Goal: Information Seeking & Learning: Learn about a topic

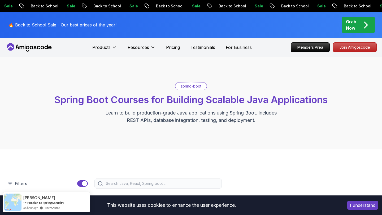
click at [165, 48] on div "Products Resources Pricing Testimonials For Business" at bounding box center [171, 47] width 159 height 11
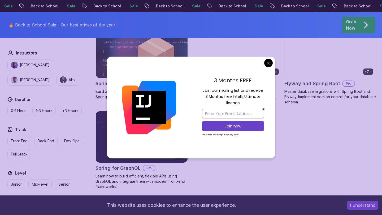
scroll to position [532, 0]
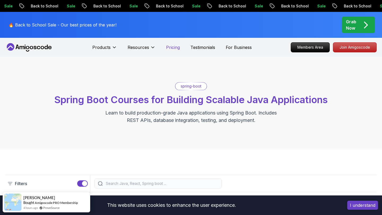
click at [172, 46] on p "Pricing" at bounding box center [173, 47] width 14 height 6
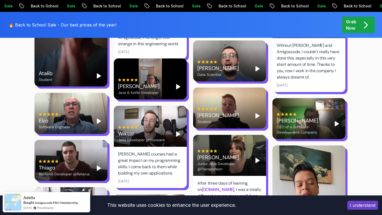
scroll to position [1505, 0]
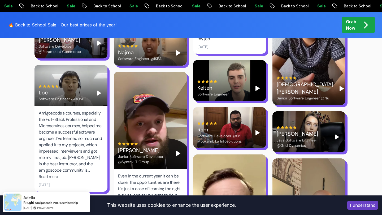
click at [69, 24] on p "🔥 Back to School Sale - Our best prices of the year!" at bounding box center [62, 25] width 108 height 6
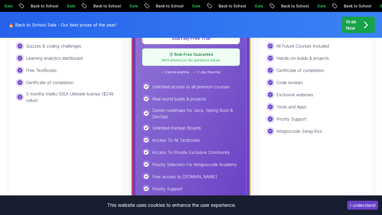
scroll to position [0, 0]
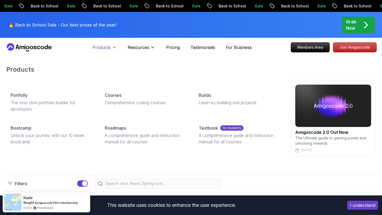
click at [112, 50] on icon at bounding box center [114, 47] width 5 height 5
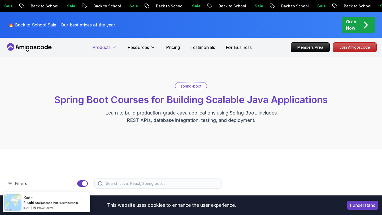
click at [112, 50] on icon at bounding box center [114, 47] width 5 height 5
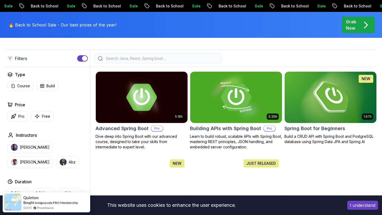
scroll to position [130, 0]
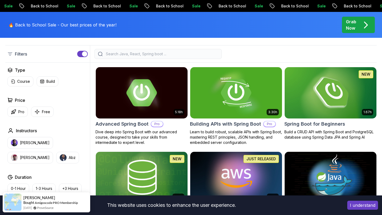
click at [311, 94] on img at bounding box center [330, 93] width 96 height 54
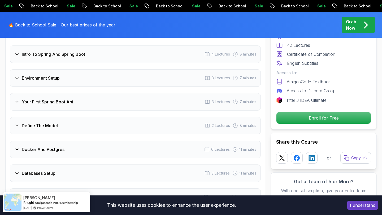
scroll to position [757, 0]
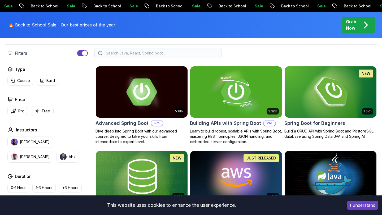
scroll to position [130, 0]
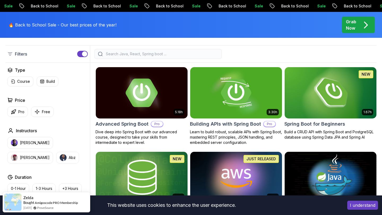
click at [133, 99] on img at bounding box center [141, 93] width 96 height 54
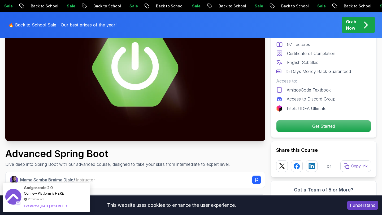
scroll to position [3, 0]
